Goal: Transaction & Acquisition: Purchase product/service

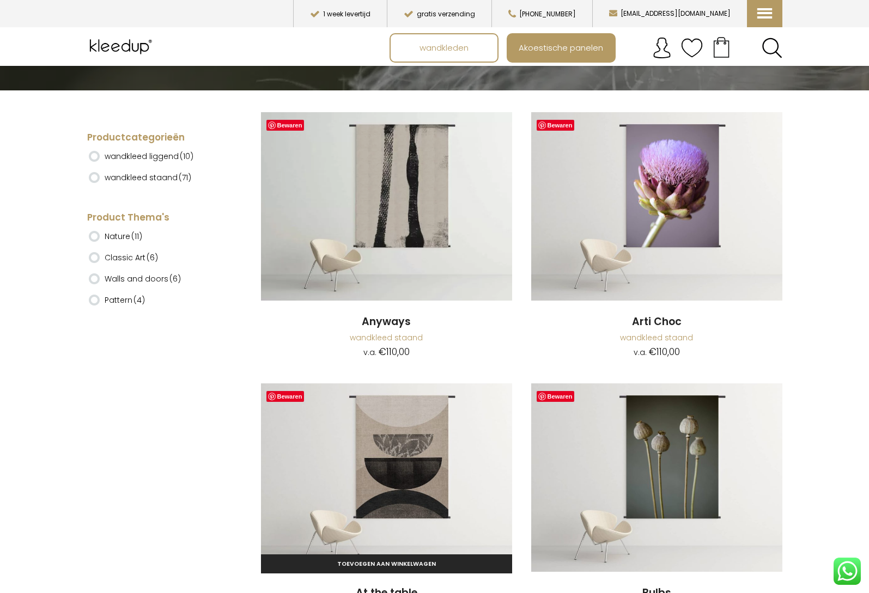
scroll to position [262, 0]
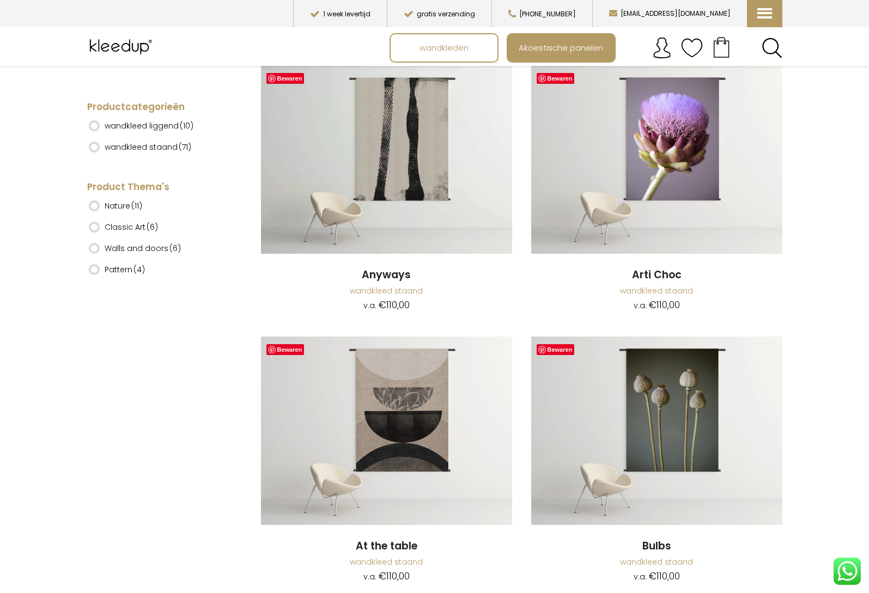
click at [97, 149] on div "Productcategorieën wandkleed liggend (10) wandkleed staand (71) Nature" at bounding box center [156, 178] width 139 height 189
click at [95, 147] on div "Productcategorieën wandkleed liggend (10) wandkleed staand (71) Nature" at bounding box center [156, 178] width 139 height 189
click at [428, 45] on span "wandkleden" at bounding box center [444, 48] width 61 height 21
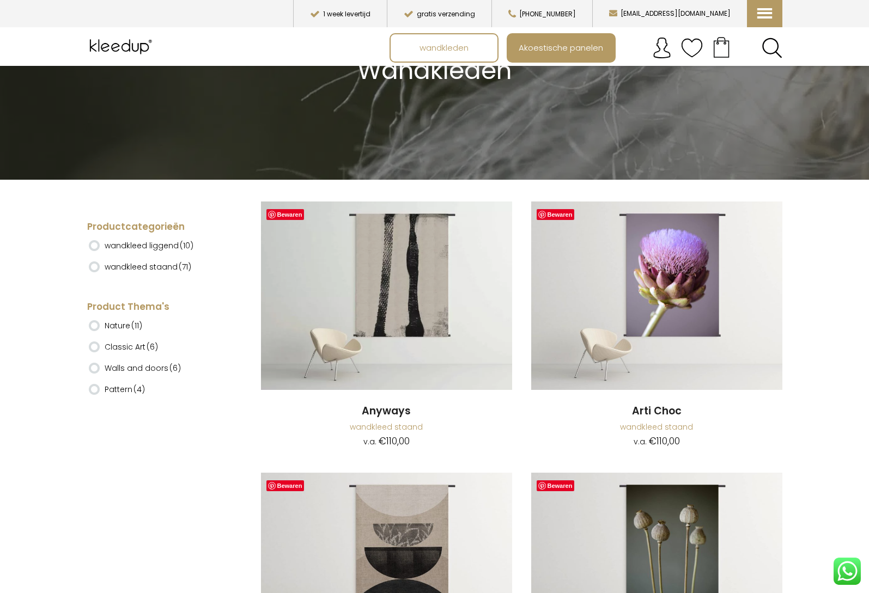
scroll to position [142, 0]
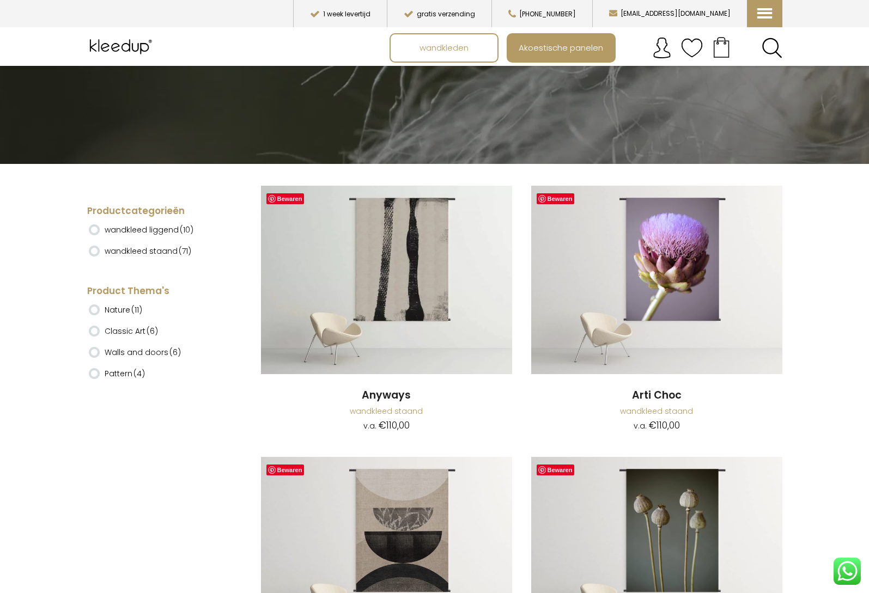
click at [95, 252] on ins at bounding box center [94, 251] width 11 height 11
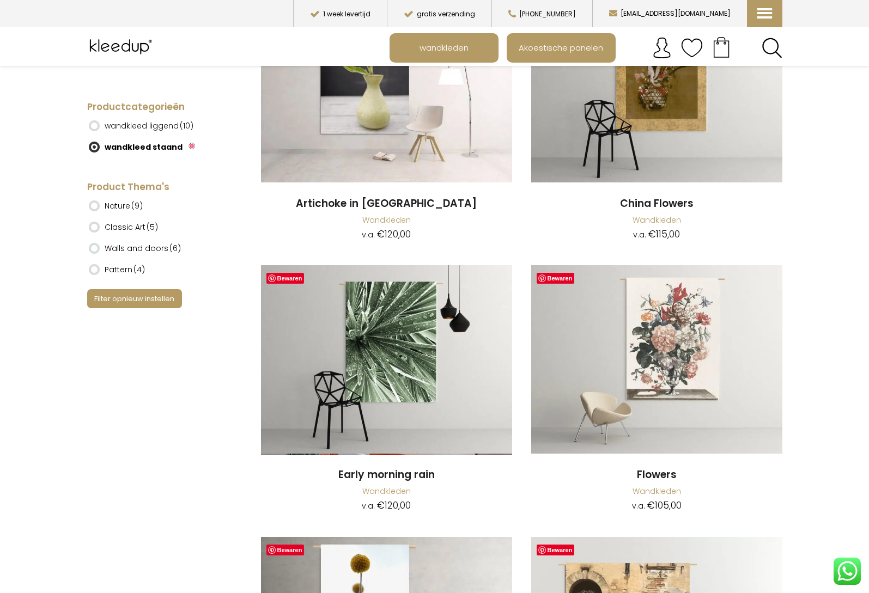
scroll to position [8609, 0]
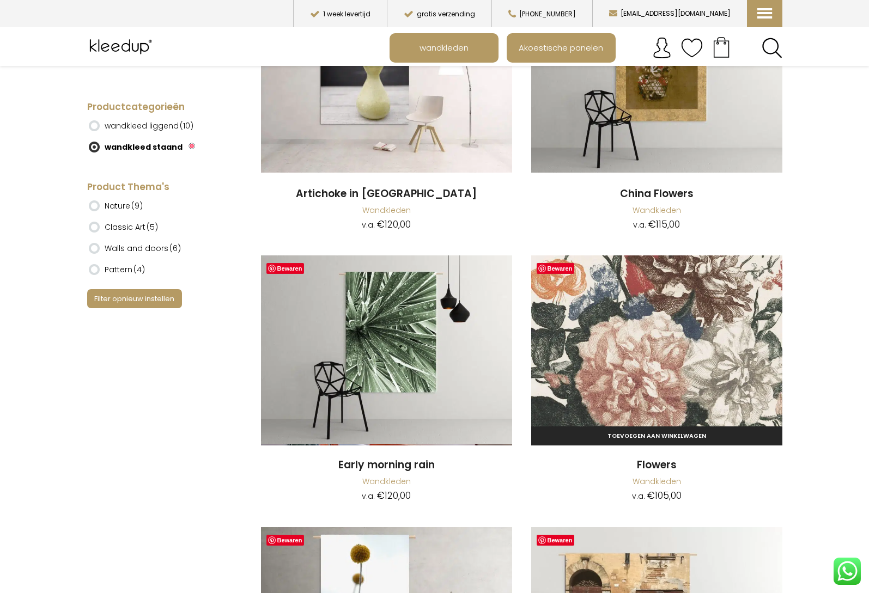
click at [666, 318] on img at bounding box center [656, 350] width 251 height 189
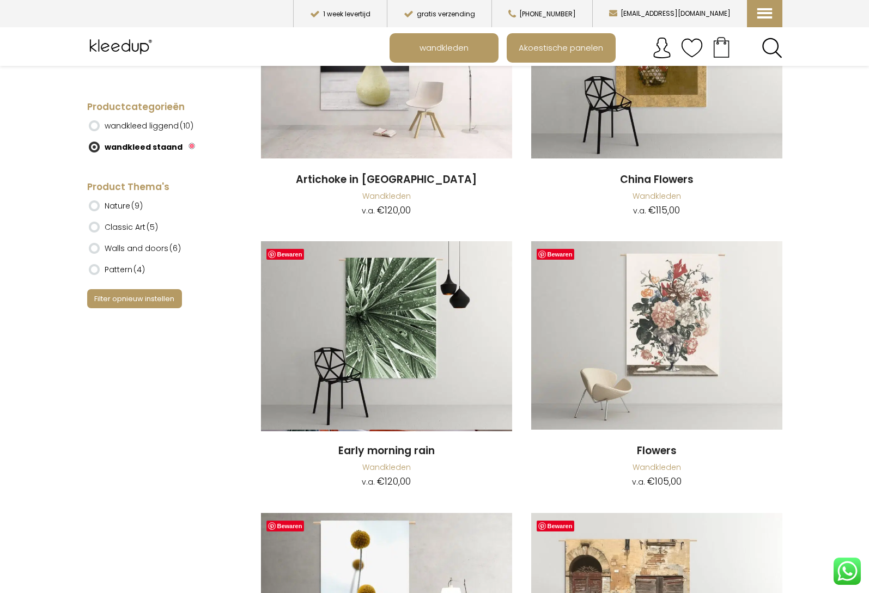
scroll to position [8416, 0]
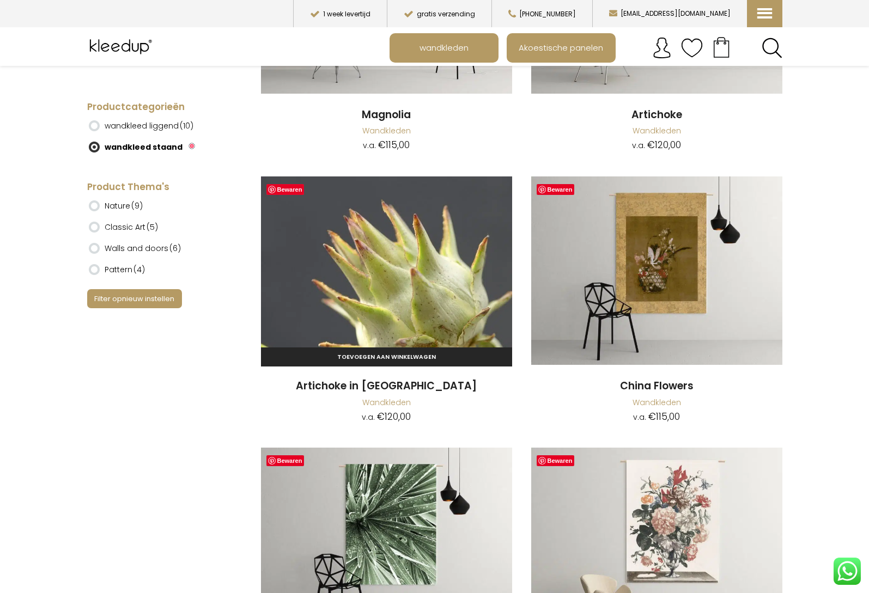
click at [385, 257] on img at bounding box center [386, 271] width 251 height 189
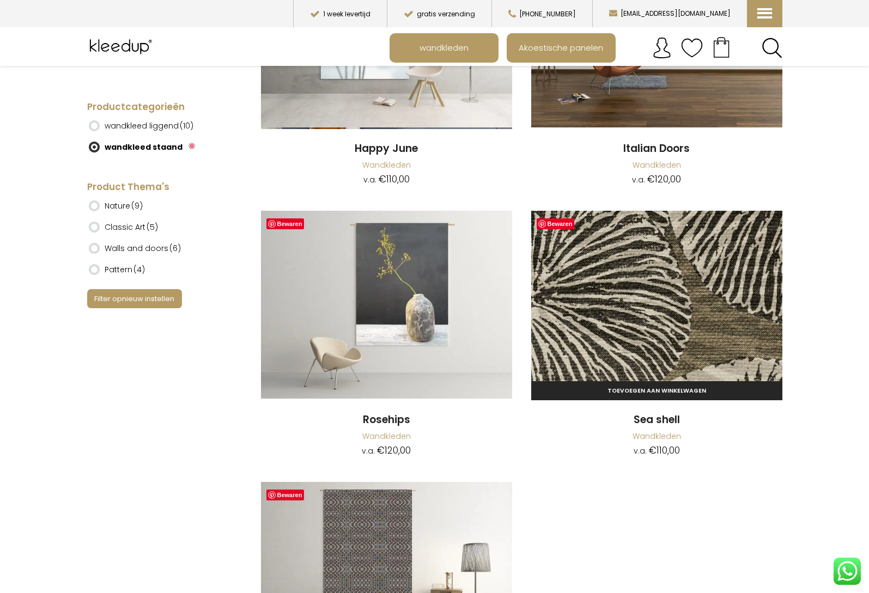
scroll to position [9197, 0]
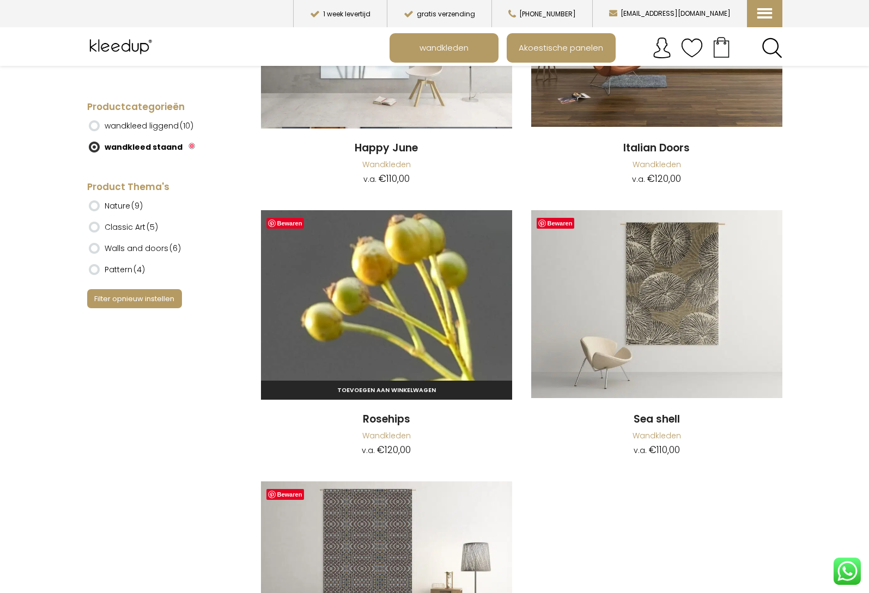
click at [440, 293] on img at bounding box center [386, 304] width 251 height 189
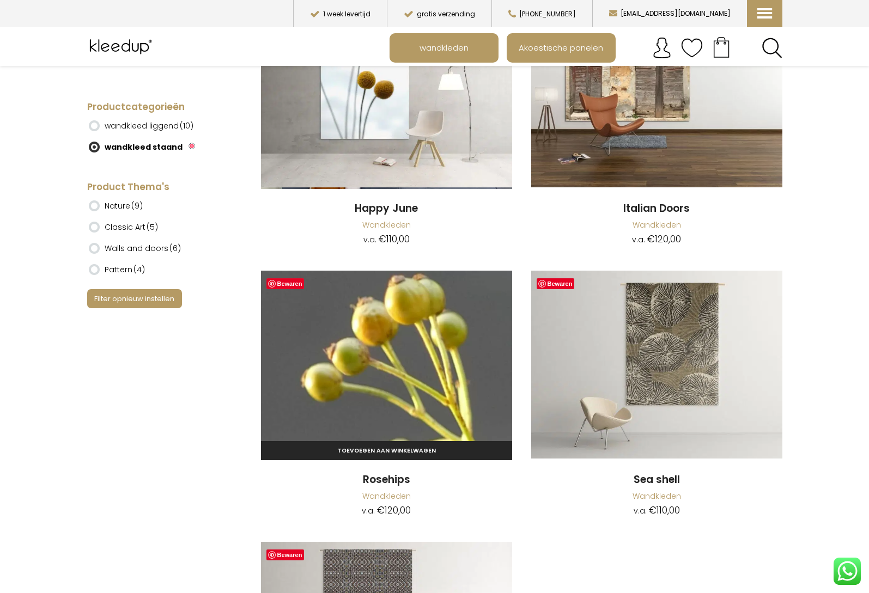
click at [399, 389] on img at bounding box center [386, 365] width 251 height 189
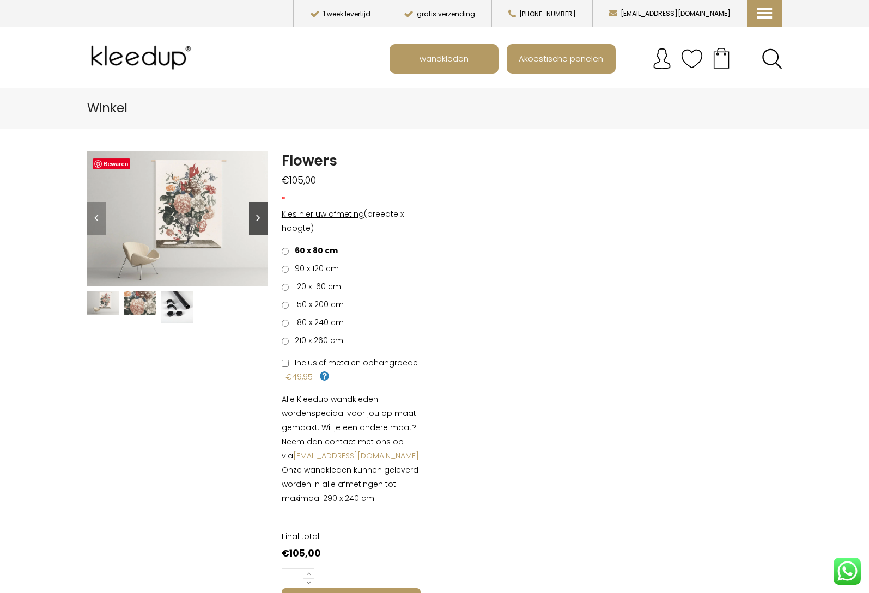
click at [254, 215] on link "Next" at bounding box center [258, 218] width 19 height 33
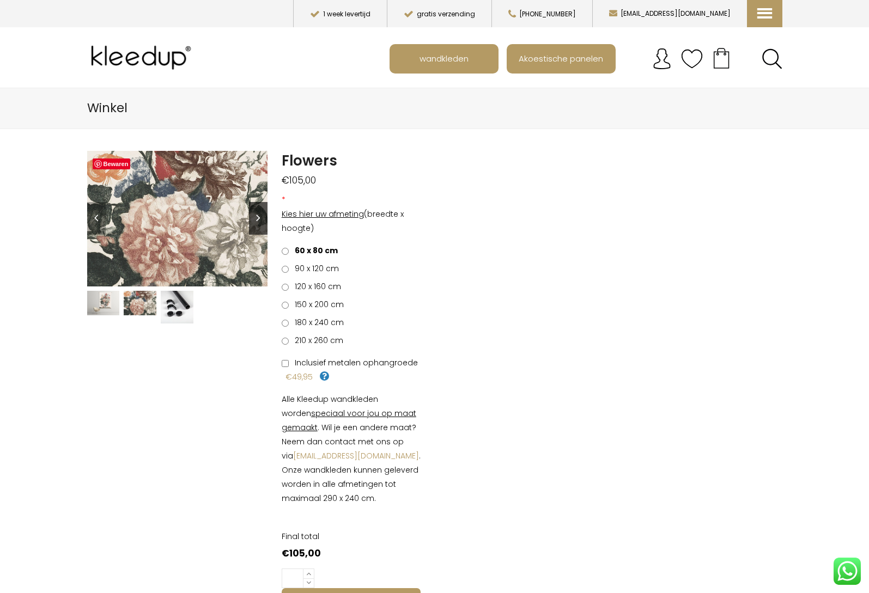
click at [254, 215] on link "Next" at bounding box center [258, 218] width 19 height 33
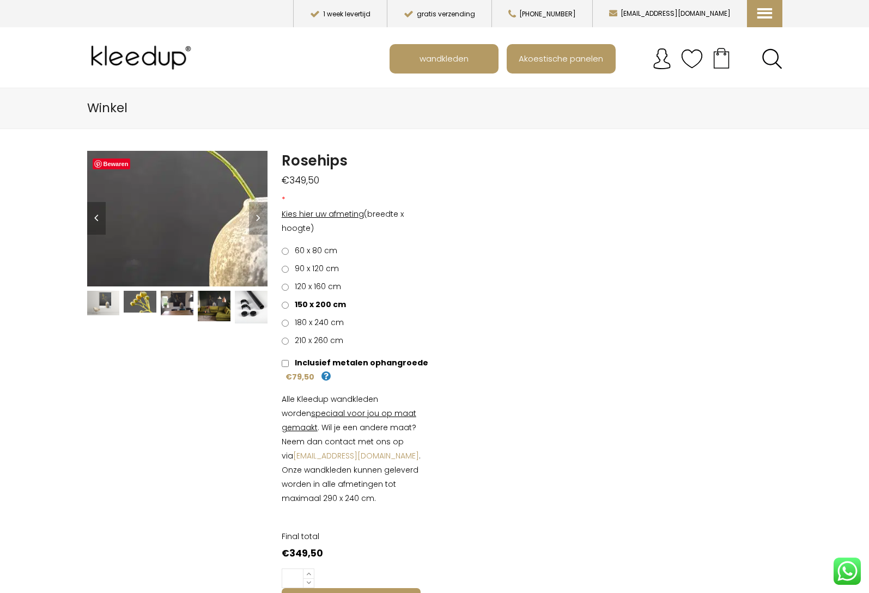
click at [188, 212] on img at bounding box center [127, 243] width 1090 height 817
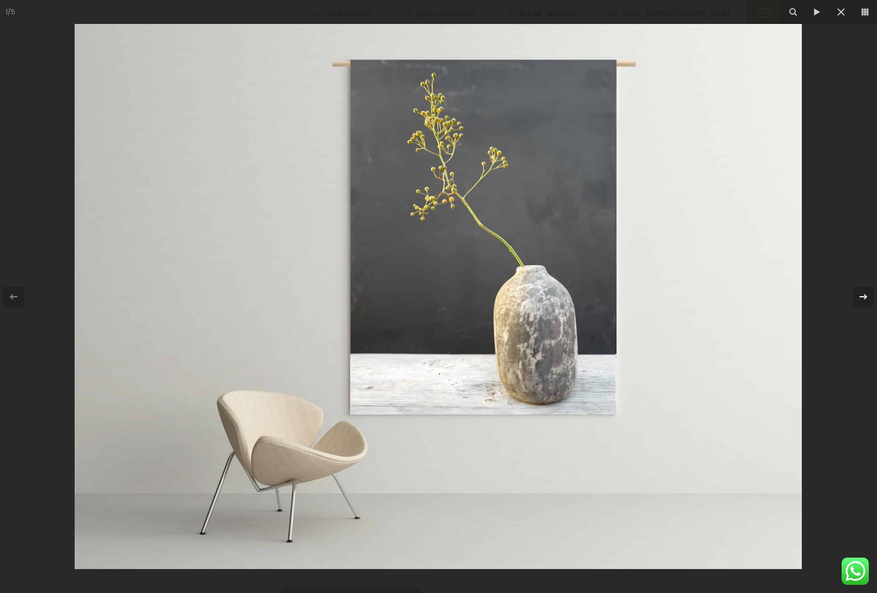
click at [864, 300] on icon at bounding box center [863, 296] width 13 height 13
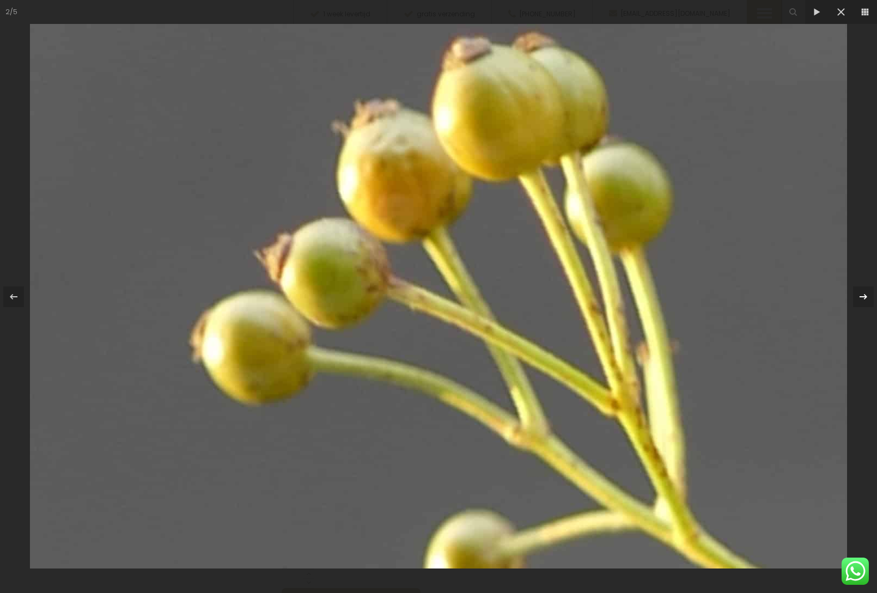
click at [864, 300] on icon at bounding box center [863, 296] width 13 height 13
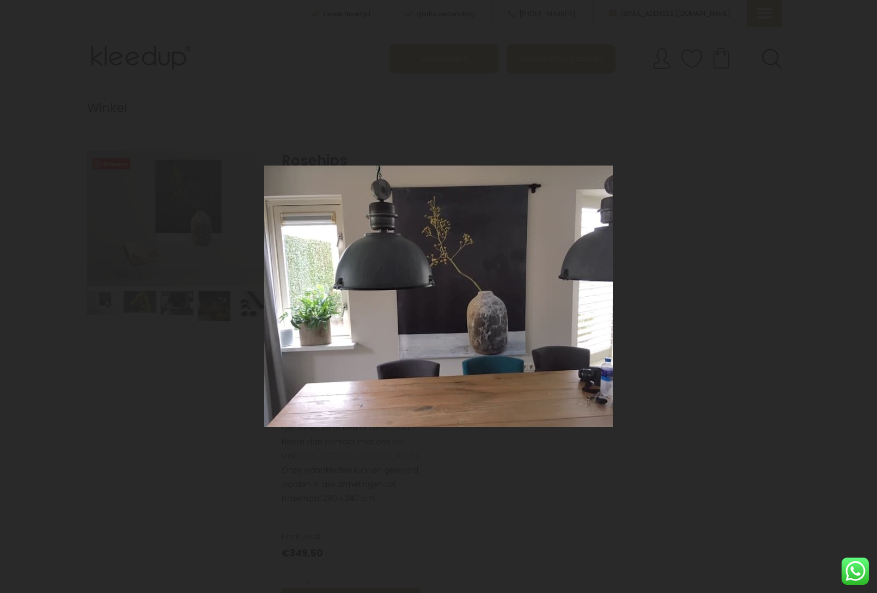
click at [864, 300] on div "3 / 5" at bounding box center [438, 296] width 877 height 593
click at [865, 296] on icon at bounding box center [864, 296] width 8 height 5
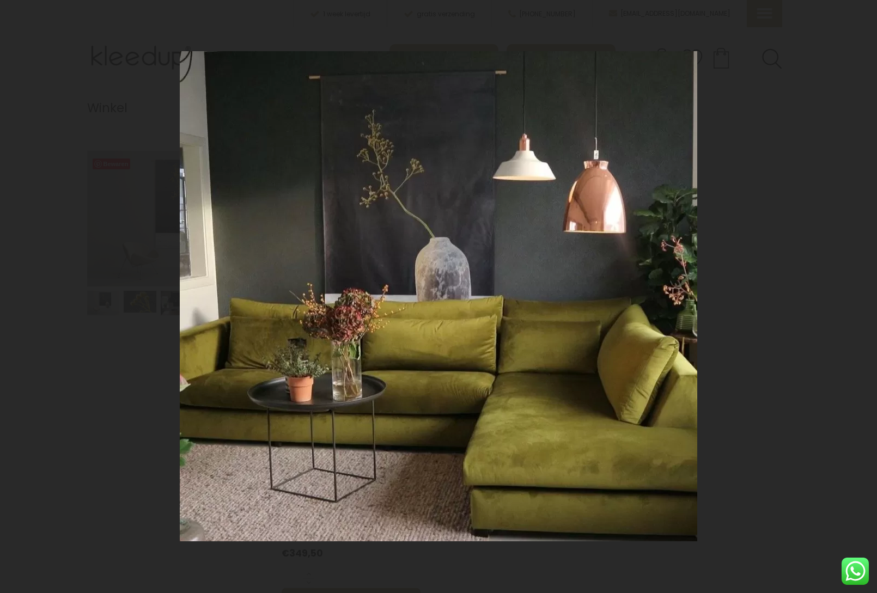
click at [865, 296] on div "4 / 5" at bounding box center [438, 296] width 877 height 593
click at [838, 14] on icon at bounding box center [841, 11] width 13 height 13
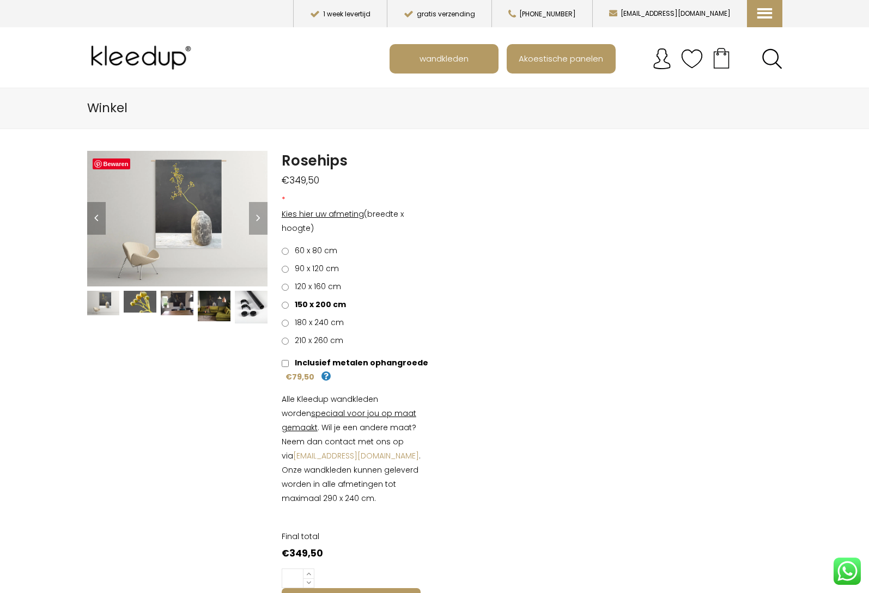
click at [100, 301] on img at bounding box center [103, 303] width 33 height 25
click at [102, 302] on img at bounding box center [103, 303] width 33 height 25
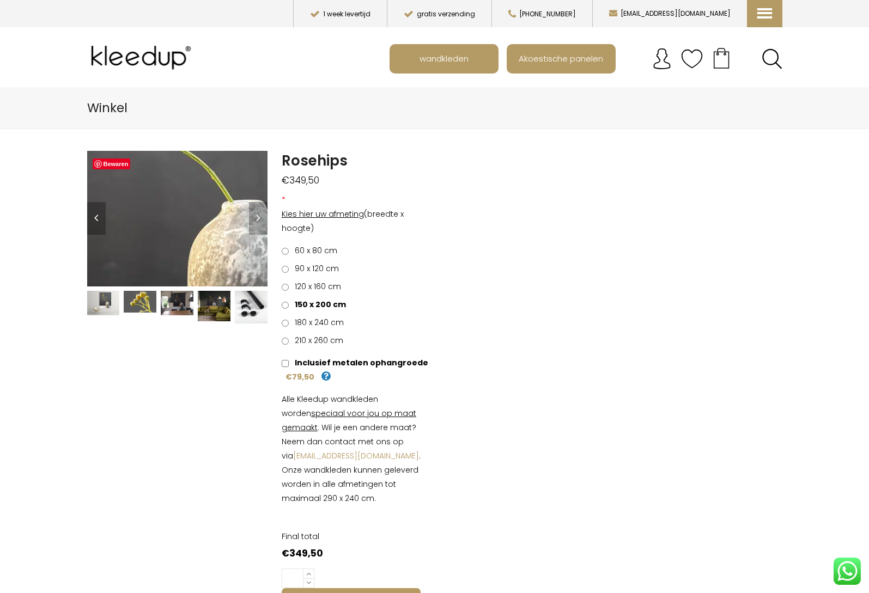
click at [192, 213] on img at bounding box center [105, 246] width 1090 height 817
